Goal: Task Accomplishment & Management: Manage account settings

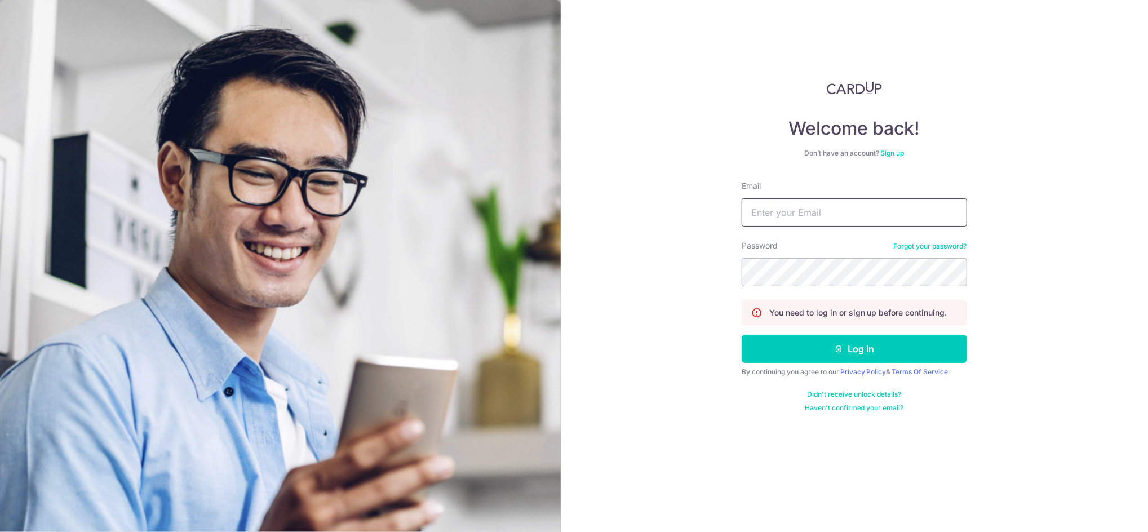
click at [828, 216] on input "Email" at bounding box center [853, 212] width 225 height 28
drag, startPoint x: 830, startPoint y: 200, endPoint x: 819, endPoint y: 212, distance: 16.0
click at [827, 202] on input "Email" at bounding box center [853, 212] width 225 height 28
type input "[EMAIL_ADDRESS][DOMAIN_NAME]"
click at [844, 355] on button "Log in" at bounding box center [853, 349] width 225 height 28
